Goal: Task Accomplishment & Management: Complete application form

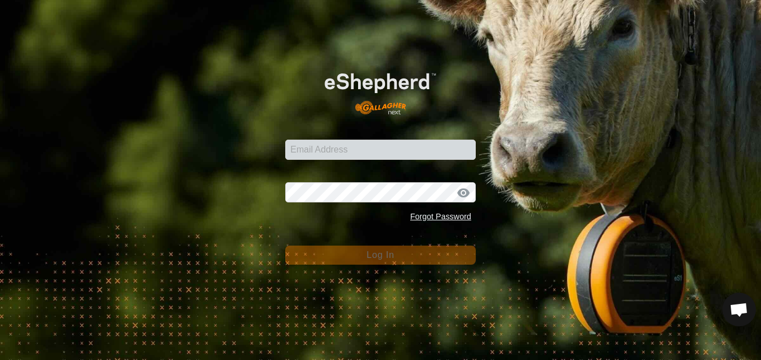
scroll to position [1166, 0]
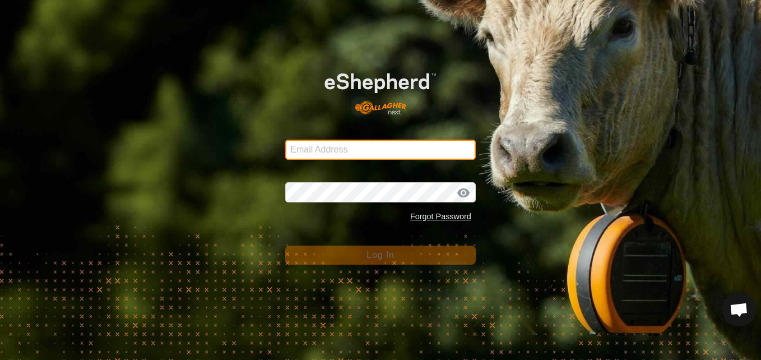
type input "dannypayne1950@yahoo.com"
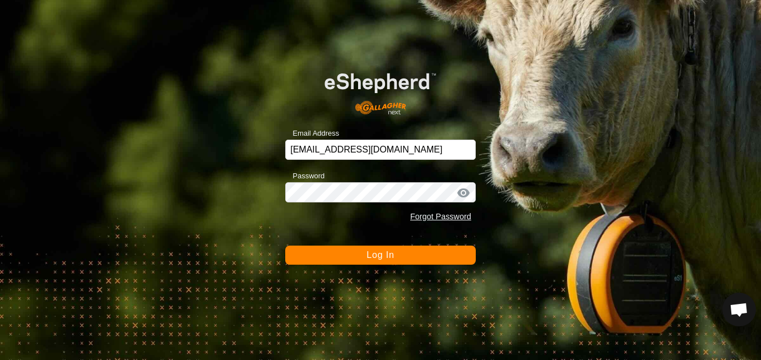
click at [264, 266] on div "Email Address dannypayne1950@yahoo.com Password Forgot Password Log In" at bounding box center [380, 180] width 761 height 360
click at [463, 192] on div at bounding box center [463, 192] width 17 height 11
click at [443, 251] on button "Log In" at bounding box center [380, 254] width 190 height 19
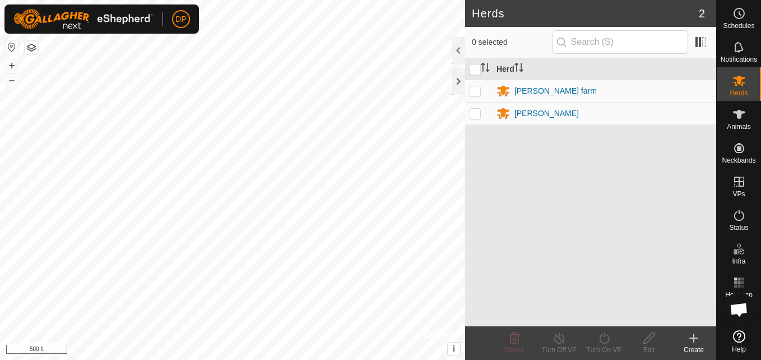
click at [478, 91] on p-checkbox at bounding box center [474, 90] width 11 height 9
checkbox input "true"
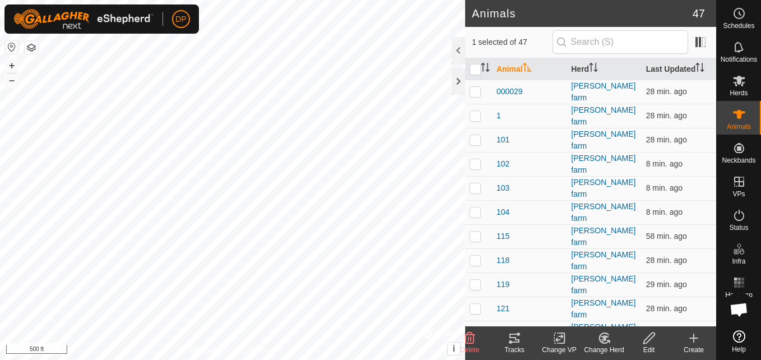
click at [513, 333] on icon at bounding box center [513, 337] width 13 height 13
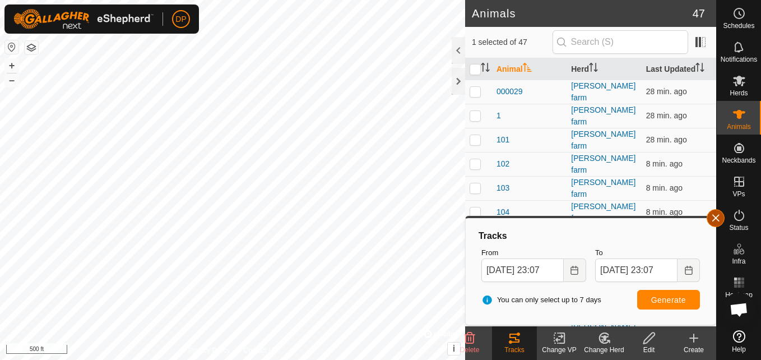
click at [716, 216] on button "button" at bounding box center [715, 218] width 18 height 18
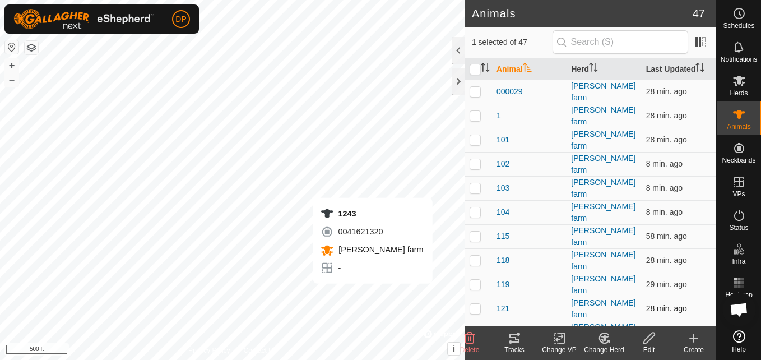
checkbox input "false"
click at [513, 338] on icon at bounding box center [513, 337] width 13 height 13
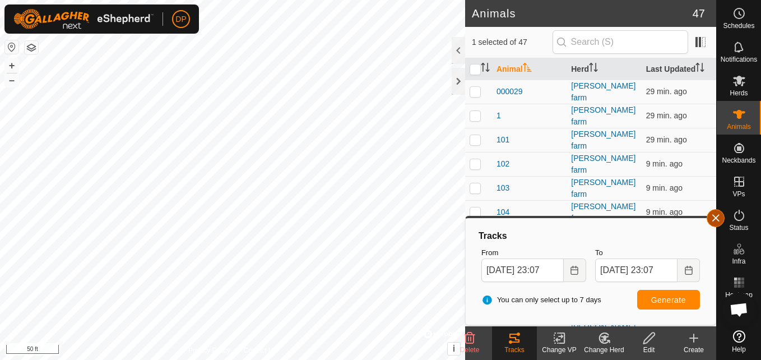
click at [717, 216] on button "button" at bounding box center [715, 218] width 18 height 18
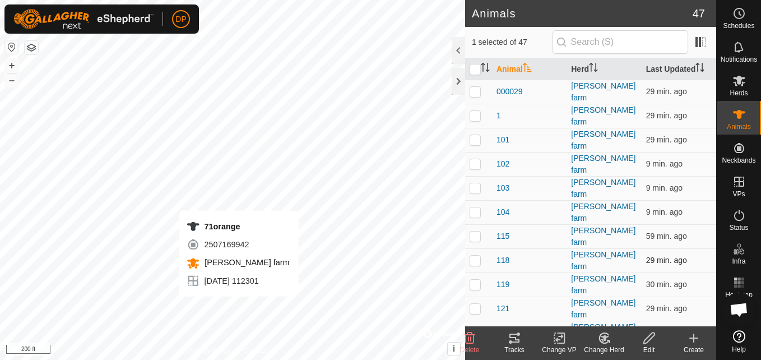
checkbox input "false"
click at [509, 335] on icon at bounding box center [513, 337] width 13 height 13
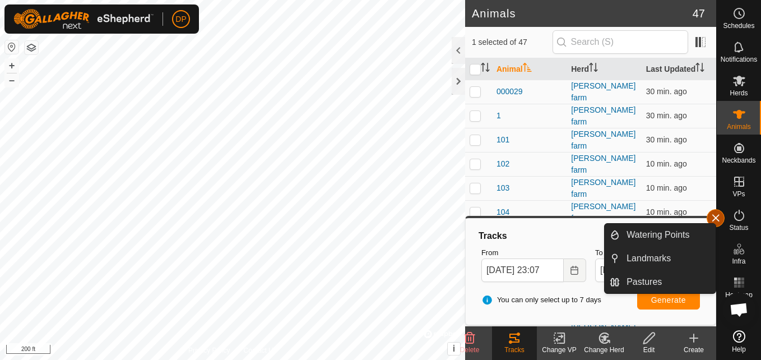
click at [716, 218] on button "button" at bounding box center [715, 218] width 18 height 18
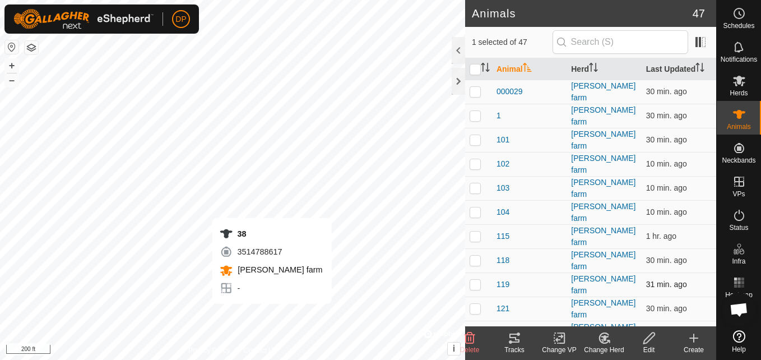
checkbox input "false"
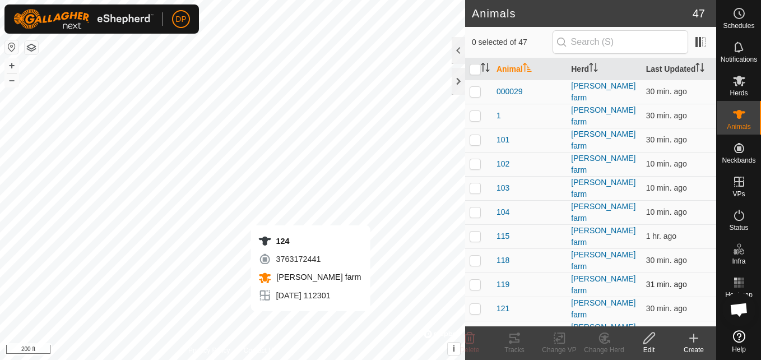
checkbox input "true"
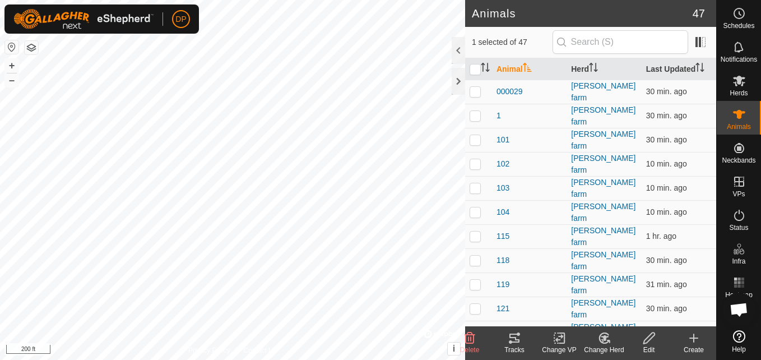
click at [516, 342] on icon at bounding box center [514, 337] width 10 height 9
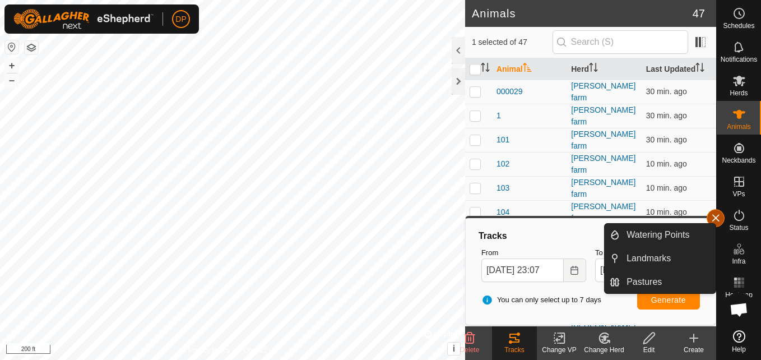
click at [717, 214] on button "button" at bounding box center [715, 218] width 18 height 18
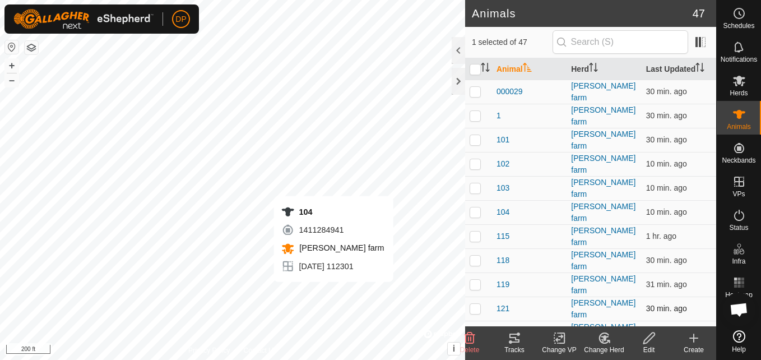
checkbox input "true"
checkbox input "false"
click at [514, 337] on icon at bounding box center [514, 337] width 10 height 9
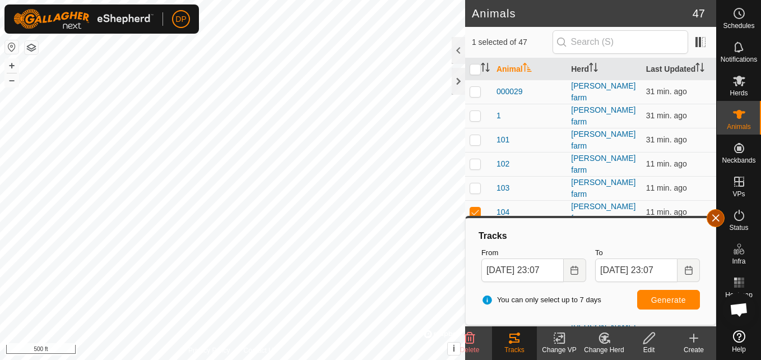
click at [716, 216] on button "button" at bounding box center [715, 218] width 18 height 18
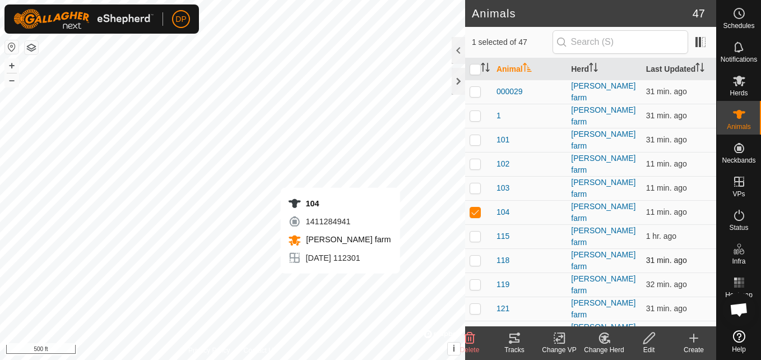
checkbox input "false"
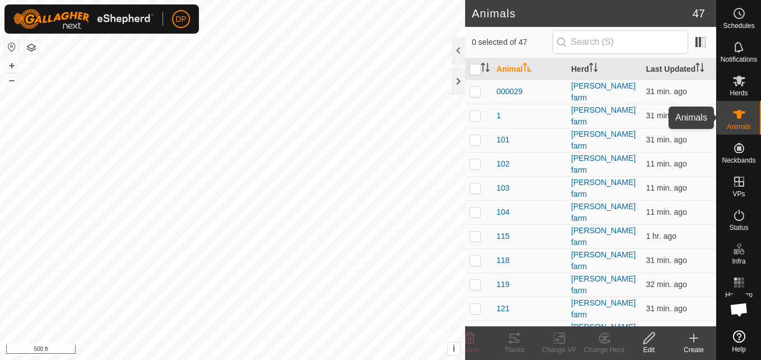
click at [739, 112] on icon at bounding box center [739, 114] width 12 height 9
click at [692, 340] on icon at bounding box center [693, 337] width 13 height 13
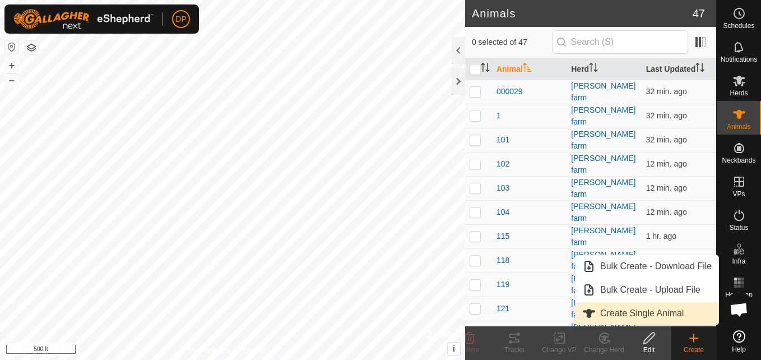
click at [673, 309] on link "Create Single Animal" at bounding box center [646, 313] width 143 height 22
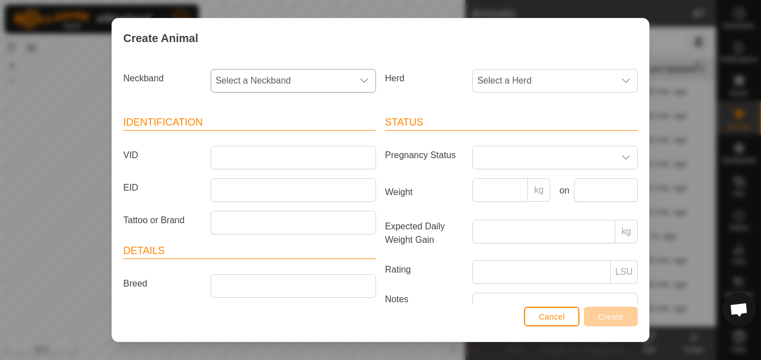
click at [360, 78] on icon "dropdown trigger" at bounding box center [364, 80] width 9 height 9
click at [360, 80] on icon "dropdown trigger" at bounding box center [364, 80] width 8 height 4
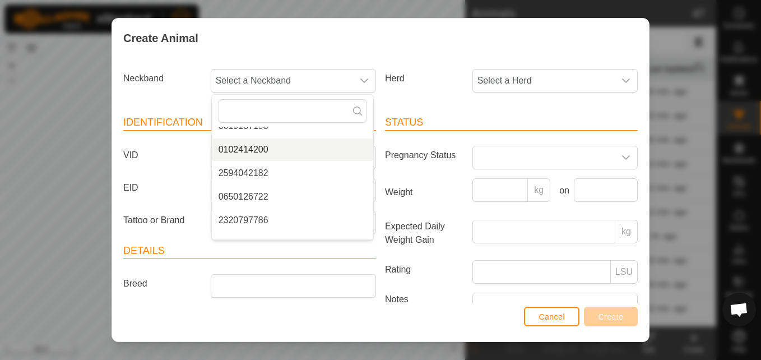
scroll to position [263, 0]
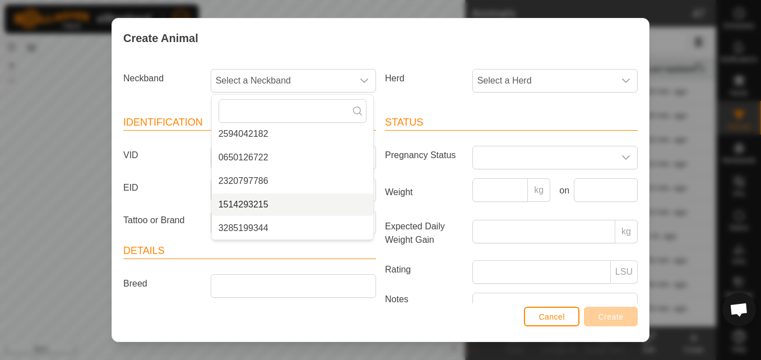
click at [276, 207] on li "1514293215" at bounding box center [292, 204] width 161 height 22
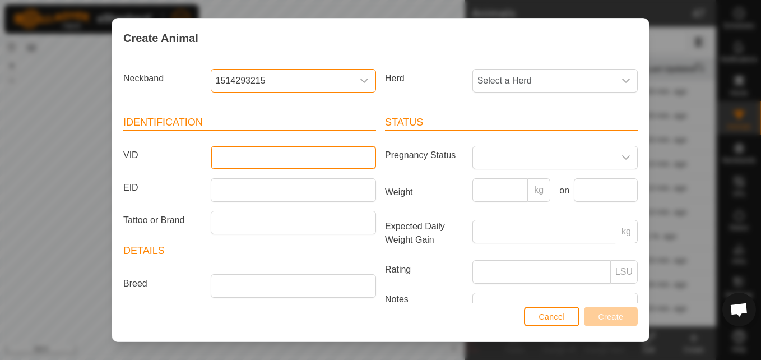
click at [313, 153] on input "VID" at bounding box center [293, 158] width 165 height 24
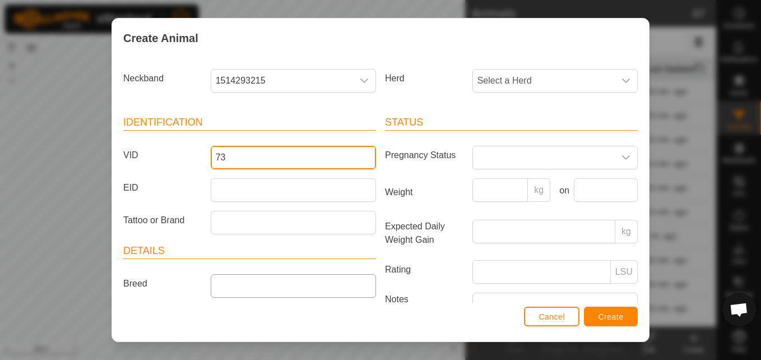
type input "73"
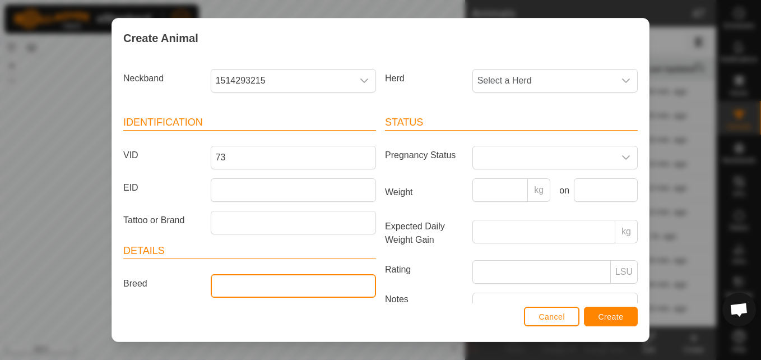
click at [233, 286] on input "Breed" at bounding box center [293, 286] width 165 height 24
type input "angus"
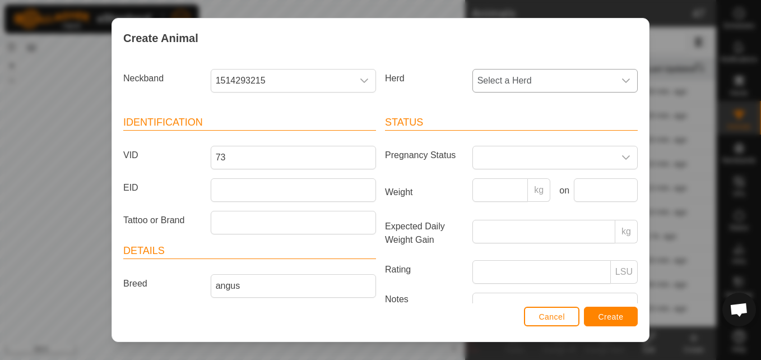
click at [622, 80] on div "dropdown trigger" at bounding box center [625, 80] width 22 height 22
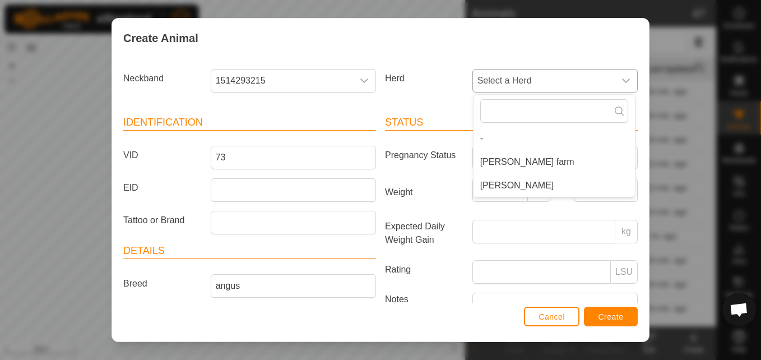
click at [495, 162] on li "[PERSON_NAME] farm" at bounding box center [553, 162] width 161 height 22
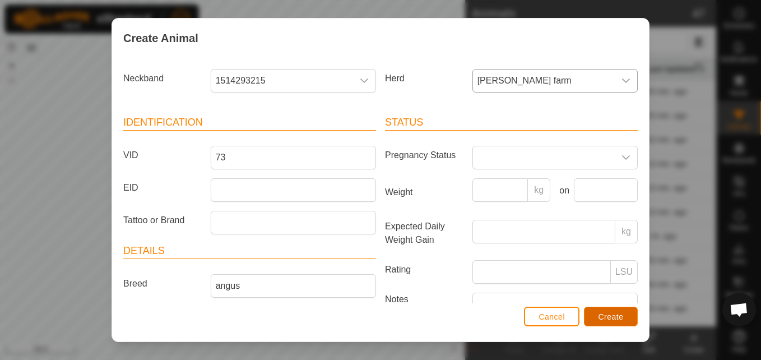
click at [618, 314] on span "Create" at bounding box center [610, 316] width 25 height 9
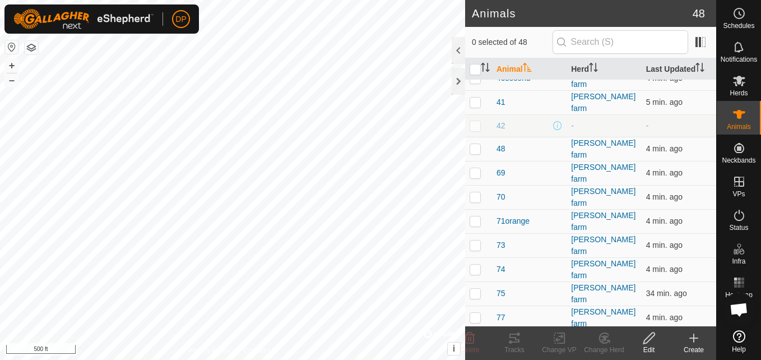
scroll to position [830, 0]
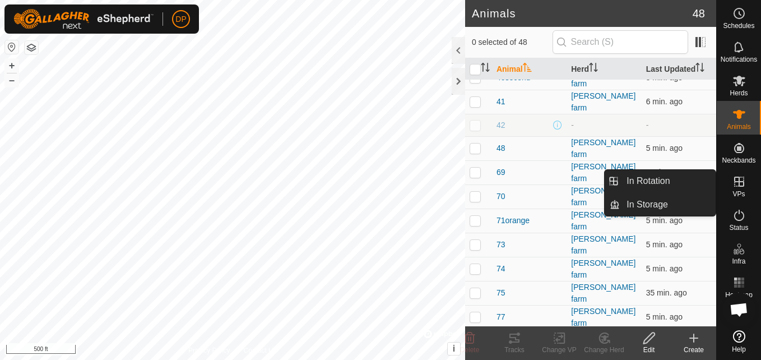
click at [738, 176] on icon at bounding box center [739, 181] width 10 height 10
click at [701, 175] on link "In Rotation" at bounding box center [668, 181] width 96 height 22
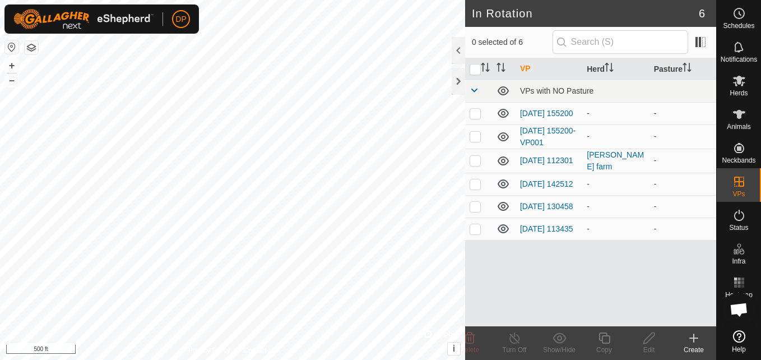
click at [502, 110] on icon at bounding box center [502, 113] width 11 height 9
click at [502, 137] on icon at bounding box center [502, 136] width 11 height 9
click at [503, 187] on icon at bounding box center [502, 183] width 13 height 13
click at [499, 208] on icon at bounding box center [502, 206] width 11 height 9
click at [502, 233] on icon at bounding box center [502, 228] width 11 height 9
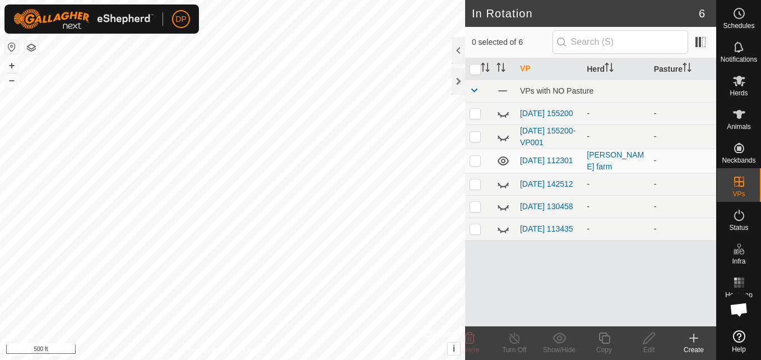
click at [502, 234] on icon at bounding box center [502, 228] width 13 height 13
click at [502, 233] on icon at bounding box center [502, 228] width 11 height 9
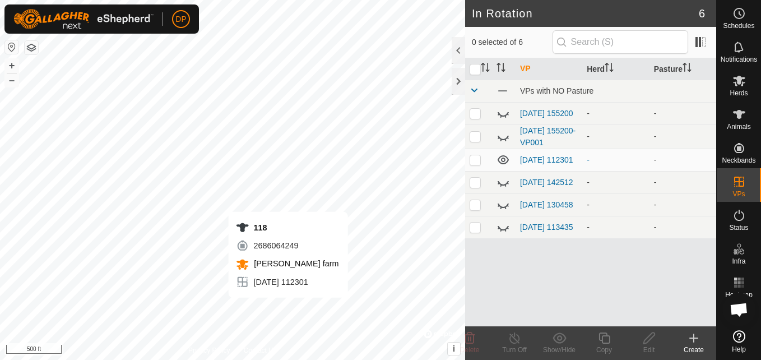
scroll to position [1166, 0]
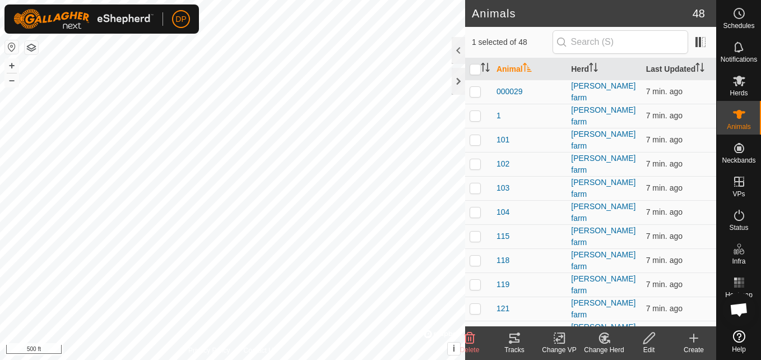
click at [514, 339] on icon at bounding box center [513, 337] width 13 height 13
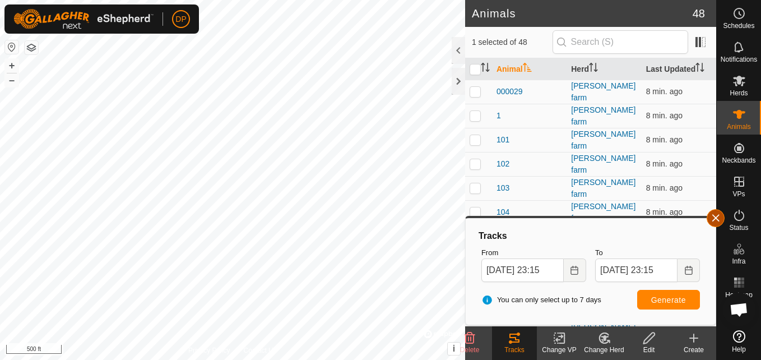
click at [715, 212] on button "button" at bounding box center [715, 218] width 18 height 18
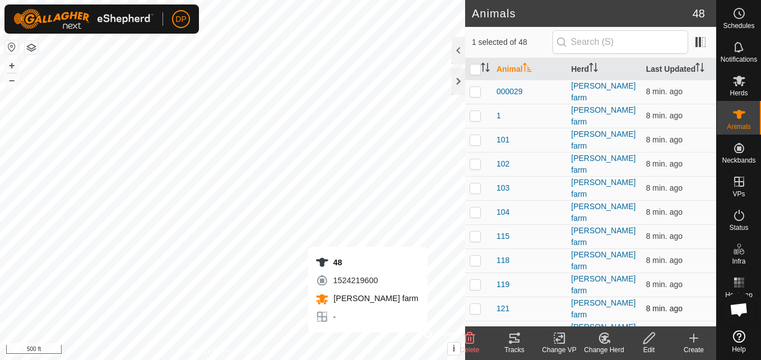
checkbox input "true"
checkbox input "false"
click at [514, 342] on icon at bounding box center [514, 337] width 10 height 9
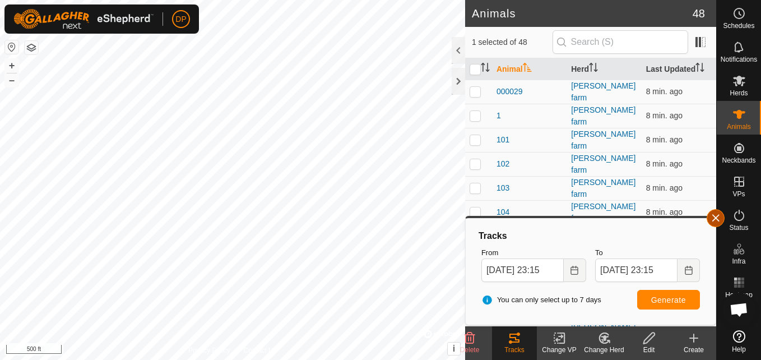
click at [712, 217] on button "button" at bounding box center [715, 218] width 18 height 18
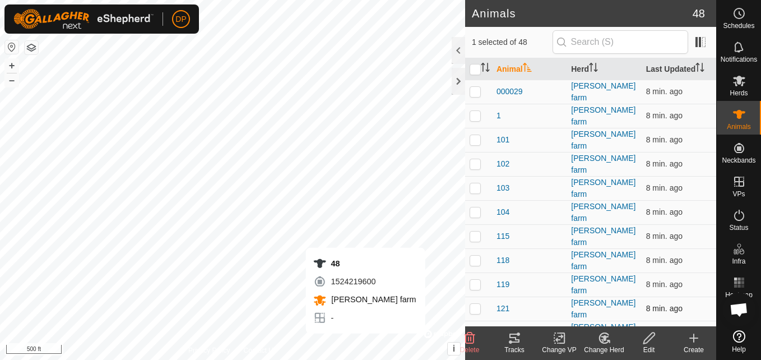
checkbox input "false"
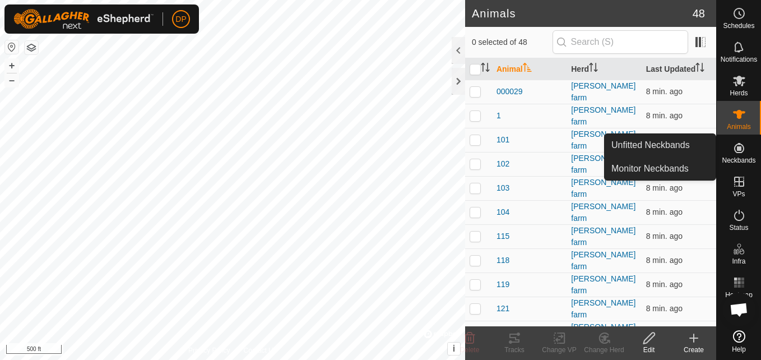
click at [741, 148] on icon at bounding box center [739, 148] width 10 height 10
click at [688, 171] on link "Monitor Neckbands" at bounding box center [659, 168] width 111 height 22
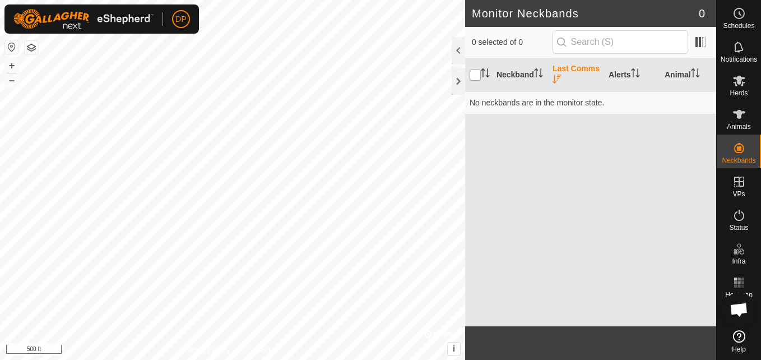
click at [475, 74] on input "checkbox" at bounding box center [474, 74] width 11 height 11
click at [475, 73] on input "checkbox" at bounding box center [474, 74] width 11 height 11
checkbox input "false"
click at [734, 112] on icon at bounding box center [739, 114] width 12 height 9
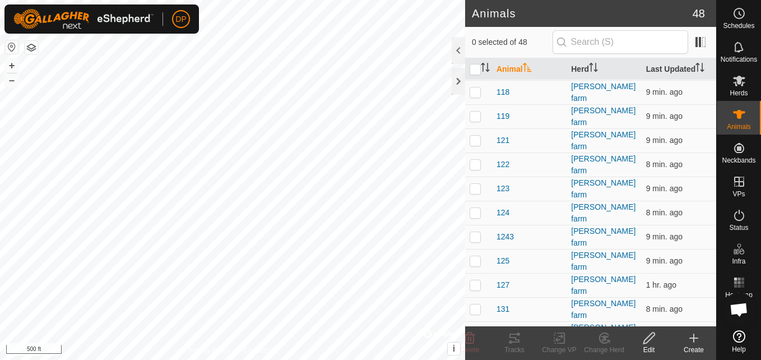
scroll to position [672, 0]
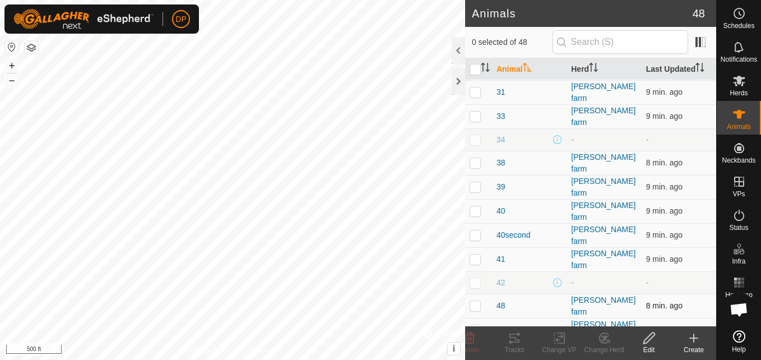
click at [477, 301] on p-checkbox at bounding box center [474, 305] width 11 height 9
checkbox input "true"
click at [516, 341] on icon at bounding box center [513, 337] width 13 height 13
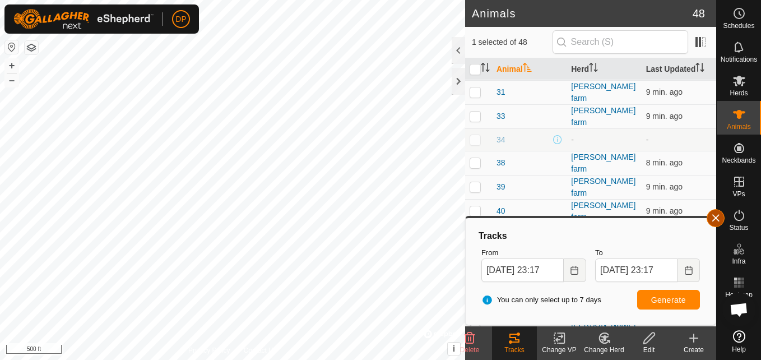
click at [712, 217] on button "button" at bounding box center [715, 218] width 18 height 18
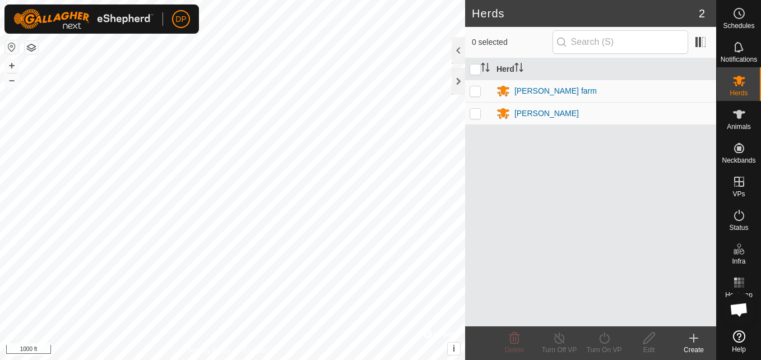
scroll to position [1166, 0]
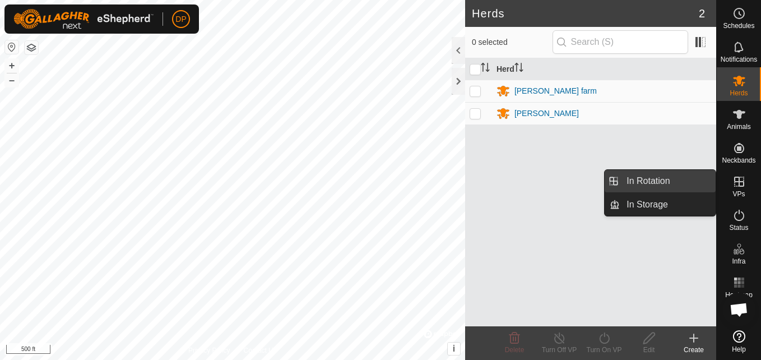
click at [700, 178] on link "In Rotation" at bounding box center [668, 181] width 96 height 22
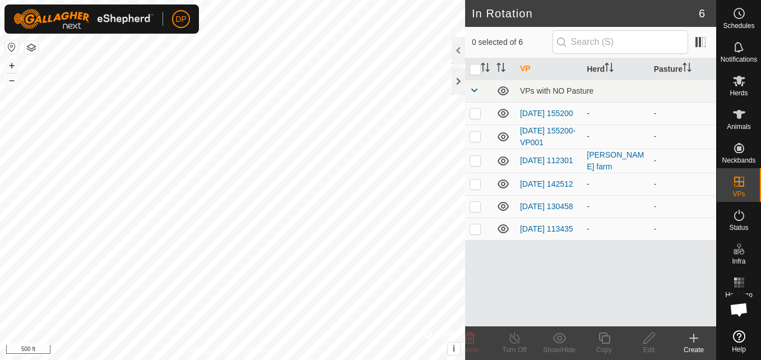
click at [500, 113] on icon at bounding box center [502, 112] width 13 height 13
click at [503, 138] on icon at bounding box center [502, 136] width 13 height 13
click at [500, 188] on icon at bounding box center [502, 183] width 11 height 9
click at [504, 208] on icon at bounding box center [502, 205] width 13 height 13
click at [502, 233] on icon at bounding box center [502, 228] width 11 height 9
